Goal: Check status: Check status

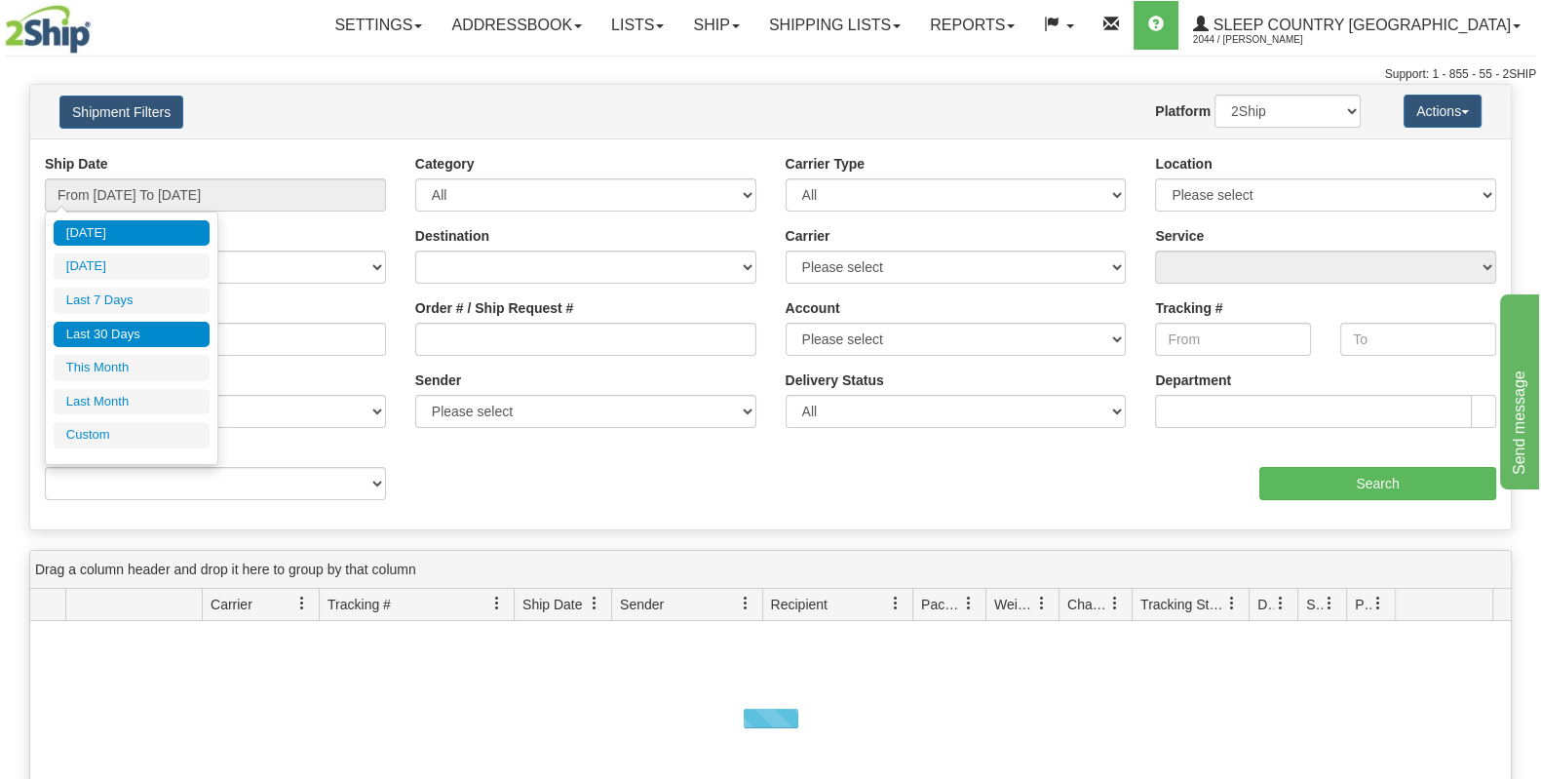
click at [156, 327] on li "Last 30 Days" at bounding box center [132, 335] width 156 height 26
type input "From [DATE] To [DATE]"
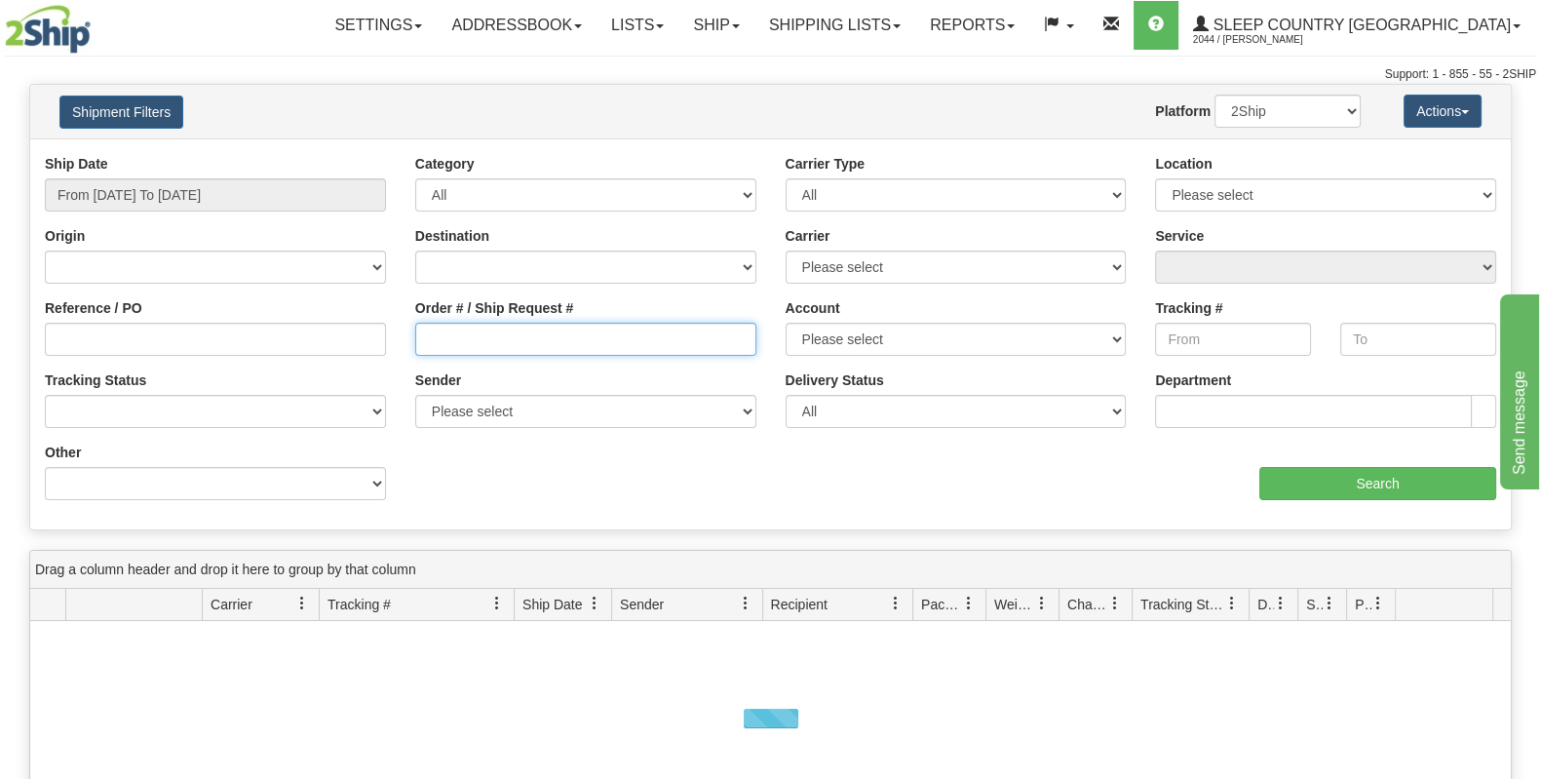
click at [498, 333] on input "Order # / Ship Request #" at bounding box center [585, 339] width 341 height 33
paste input "1058791"
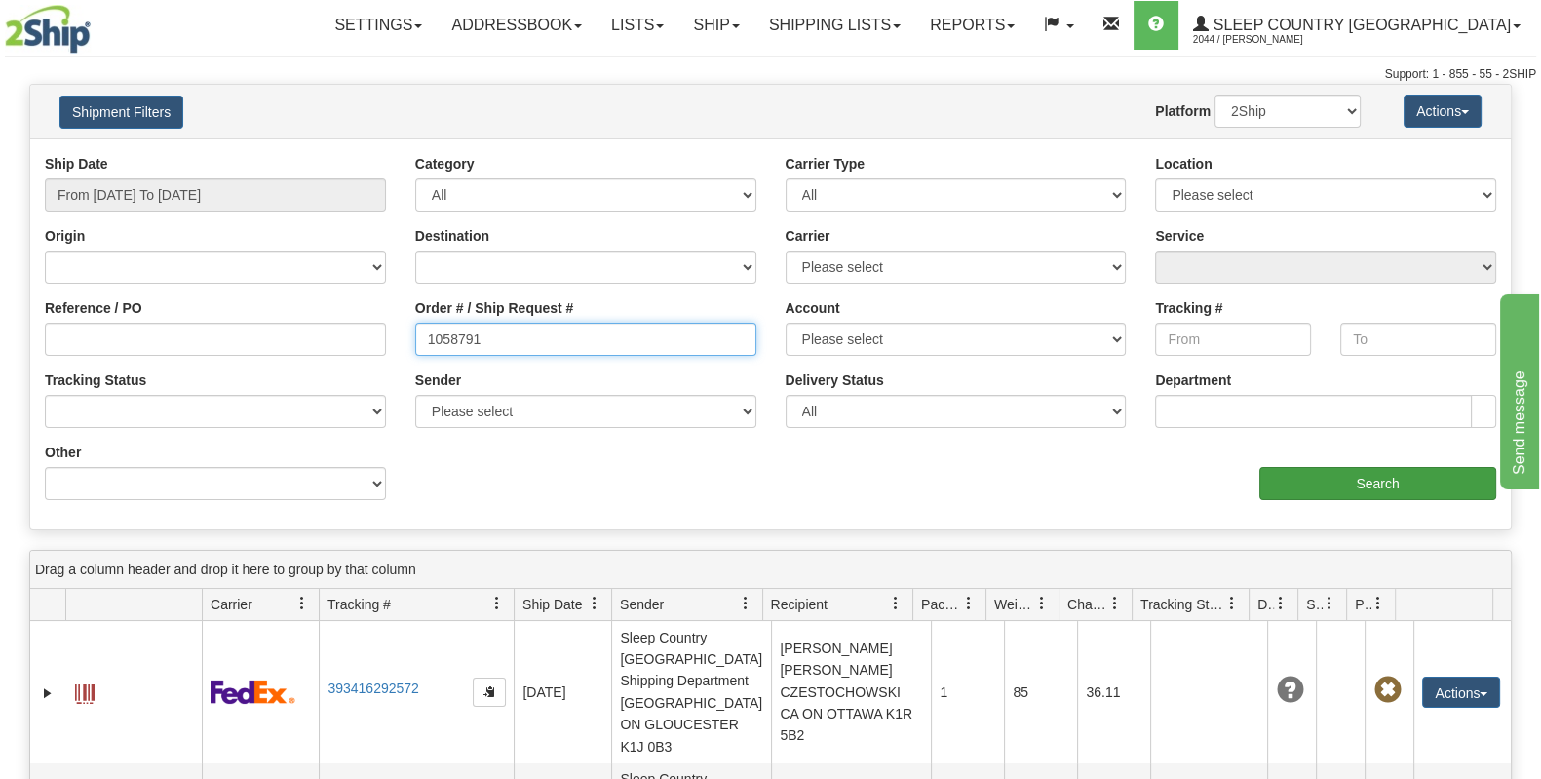
type input "1058791"
click at [1319, 483] on input "Search" at bounding box center [1378, 483] width 237 height 33
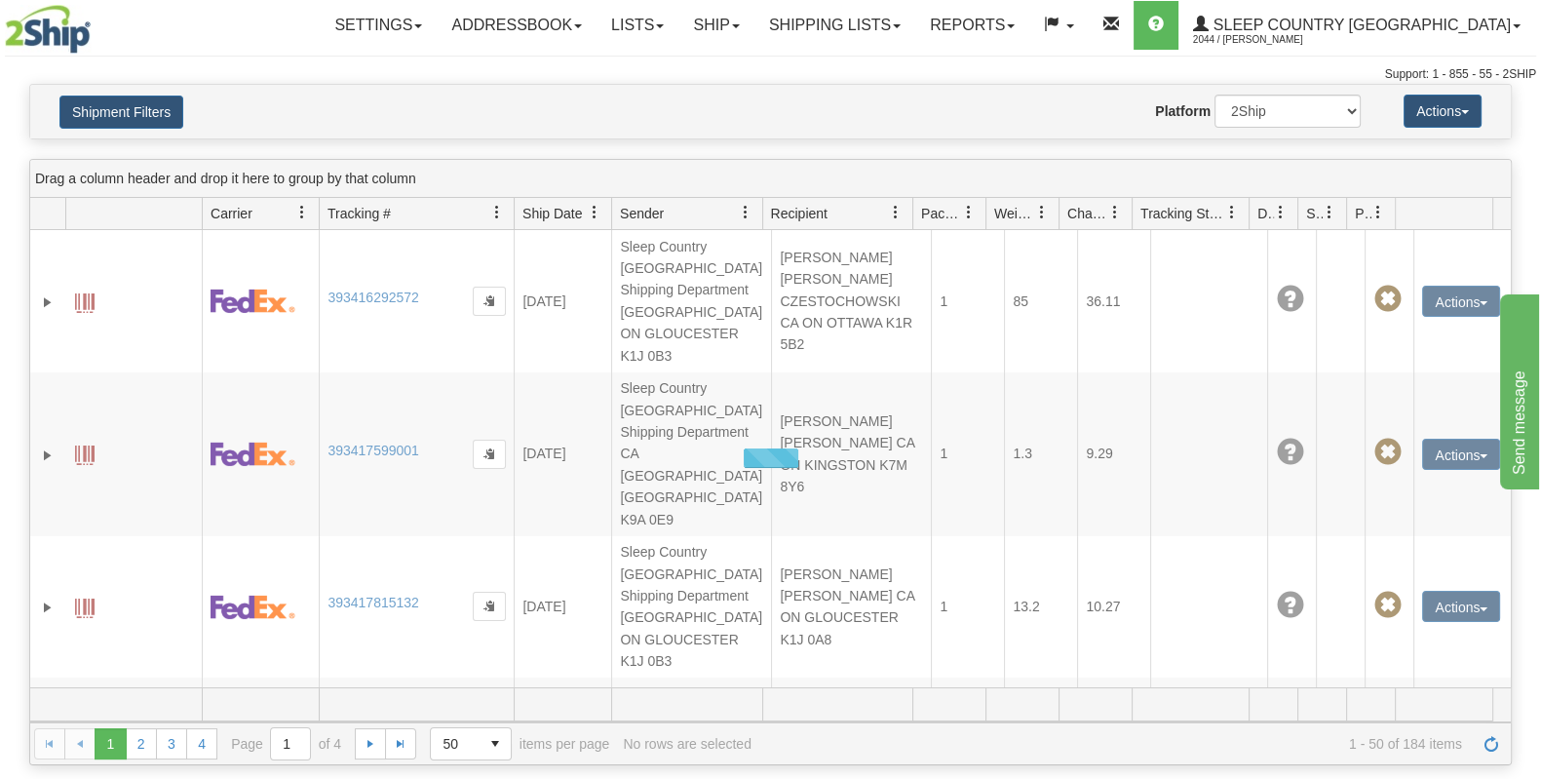
click at [61, 42] on img at bounding box center [48, 29] width 86 height 49
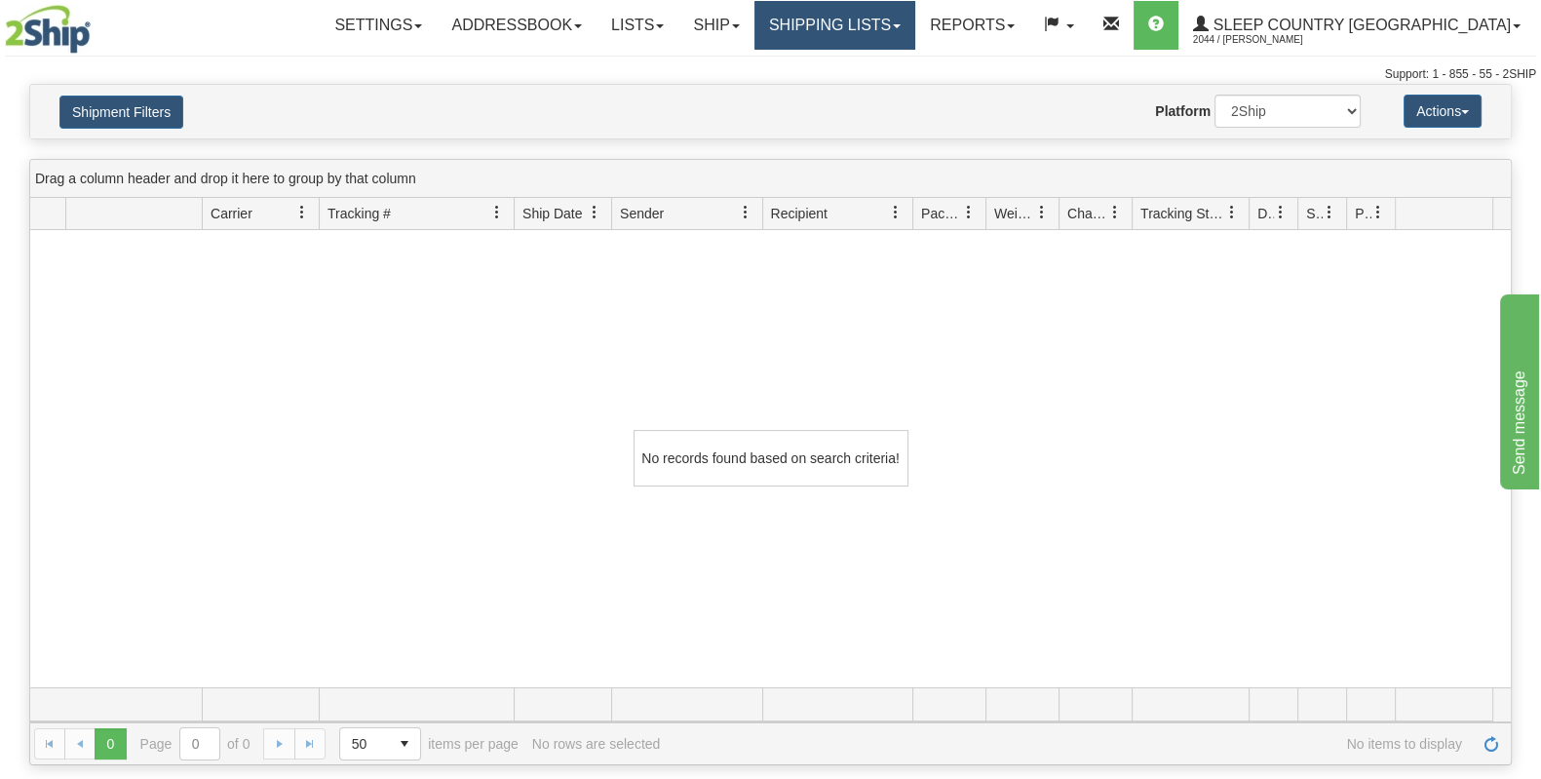
click at [915, 36] on link "Shipping lists" at bounding box center [835, 25] width 161 height 49
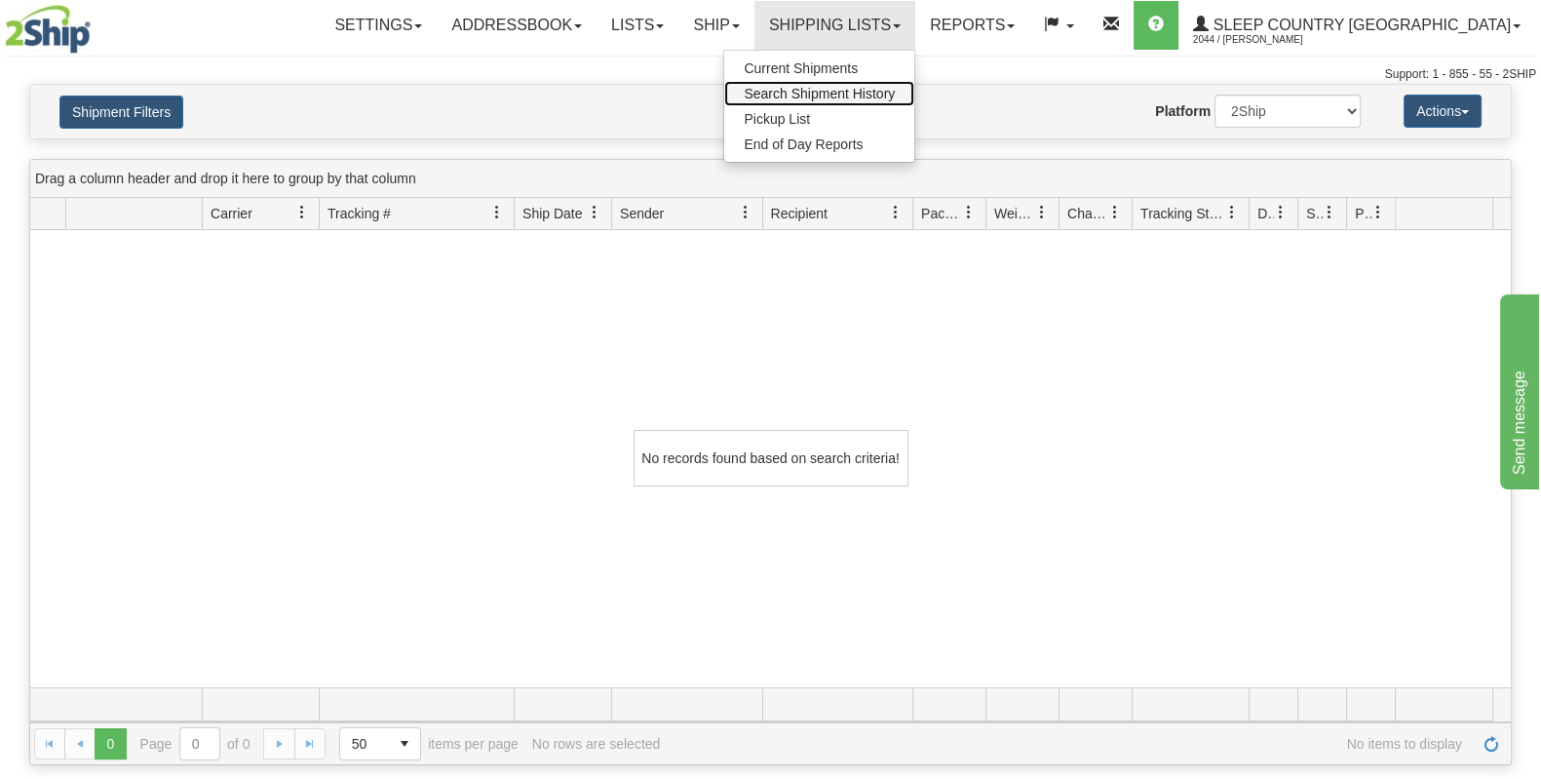
click at [895, 94] on span "Search Shipment History" at bounding box center [819, 94] width 151 height 16
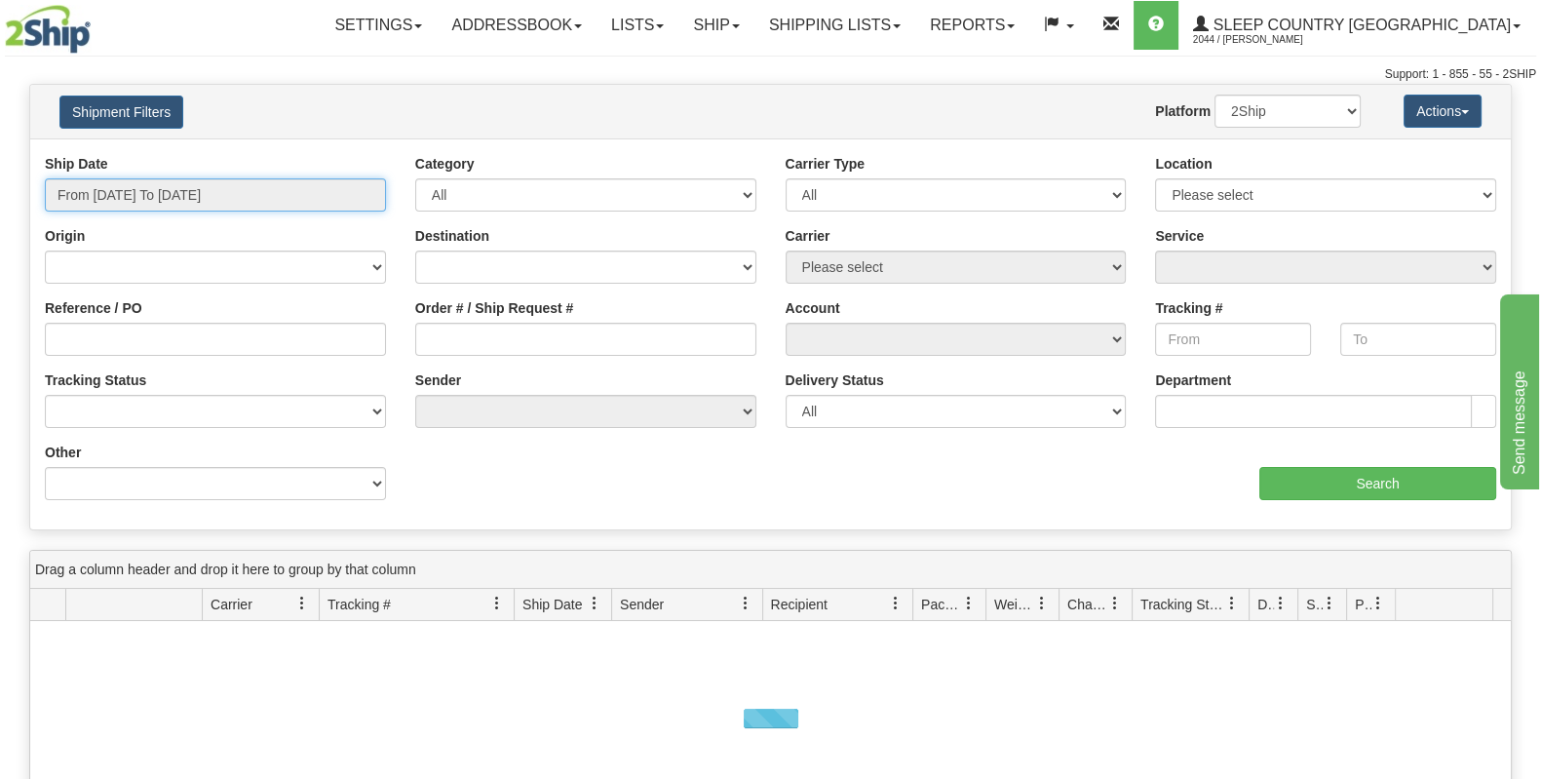
click at [166, 199] on input "From [DATE] To [DATE]" at bounding box center [215, 194] width 341 height 33
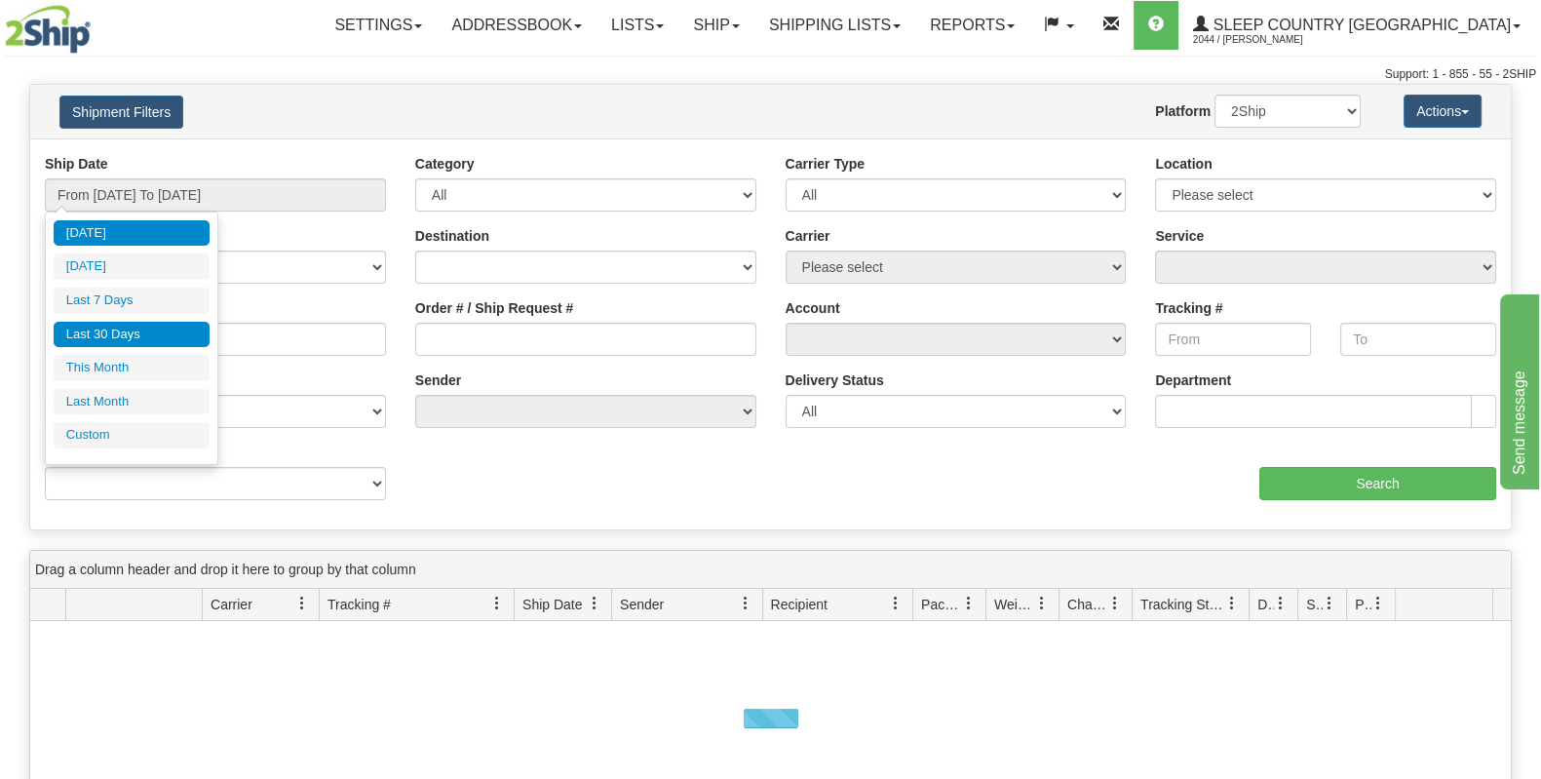
click at [167, 335] on li "Last 30 Days" at bounding box center [132, 335] width 156 height 26
type input "From [DATE] To [DATE]"
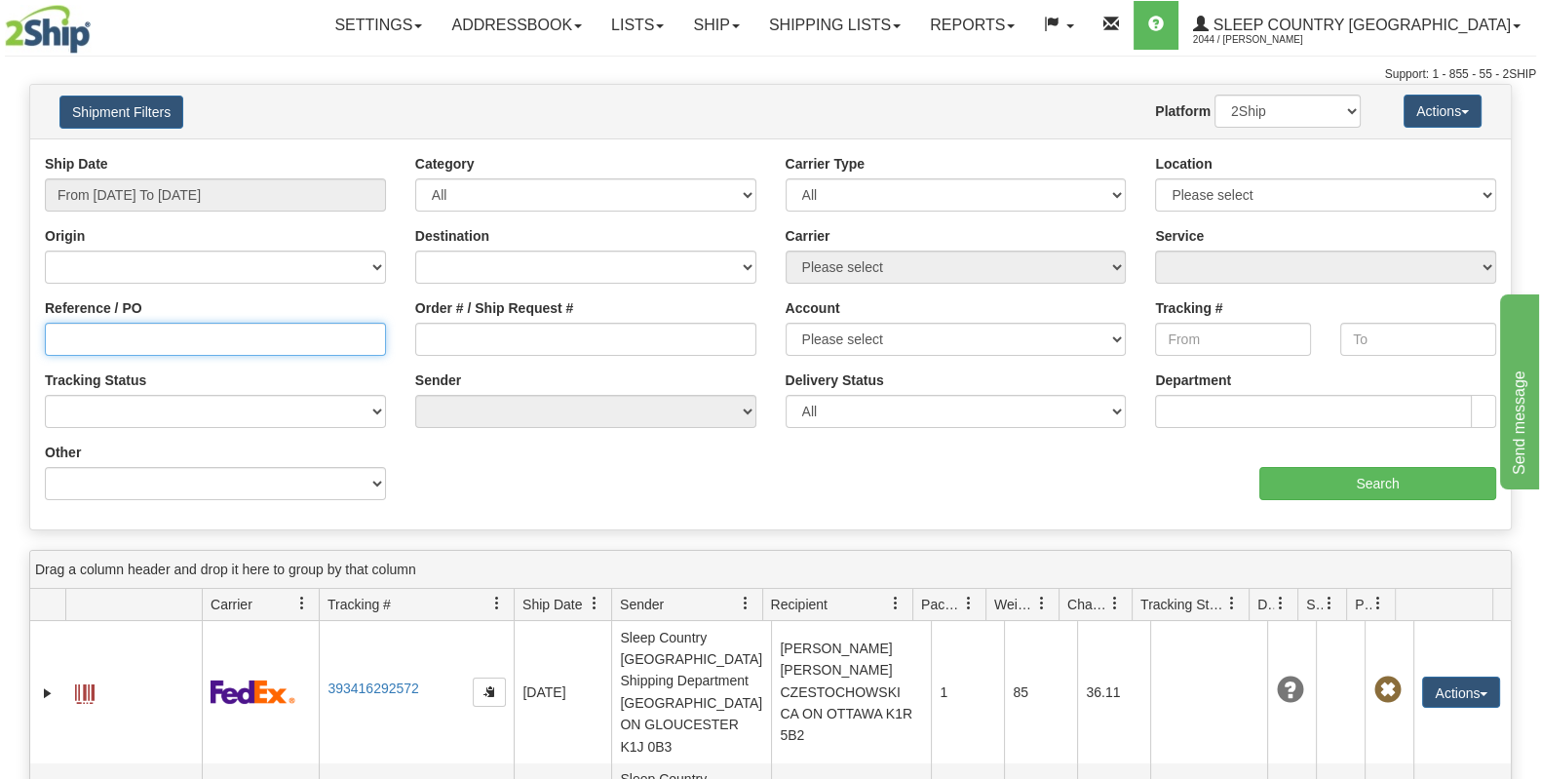
click at [166, 335] on input "Reference / PO" at bounding box center [215, 339] width 341 height 33
paste input "1058791"
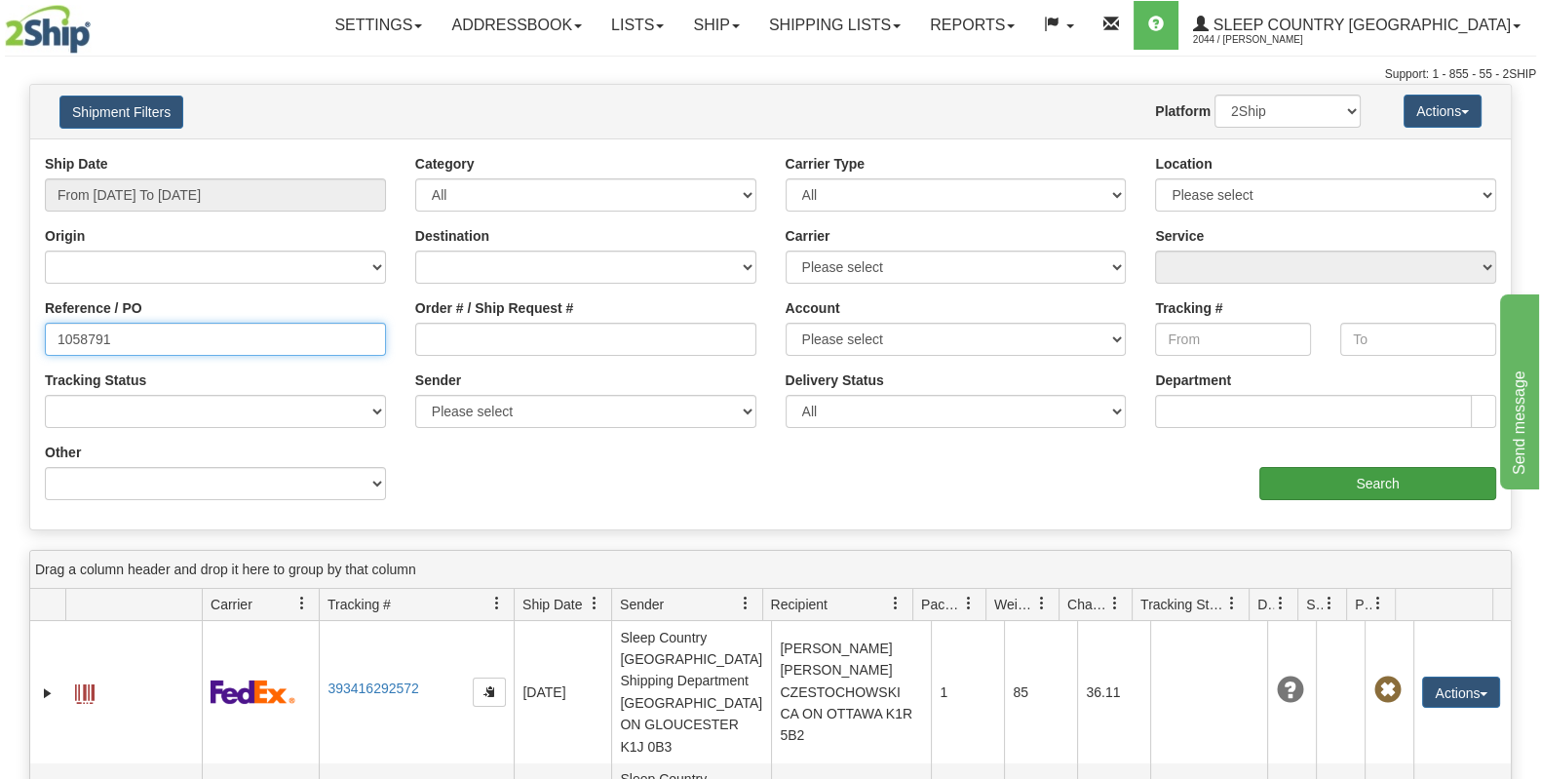
type input "1058791"
click at [1313, 477] on input "Search" at bounding box center [1378, 483] width 237 height 33
